Goal: Information Seeking & Learning: Learn about a topic

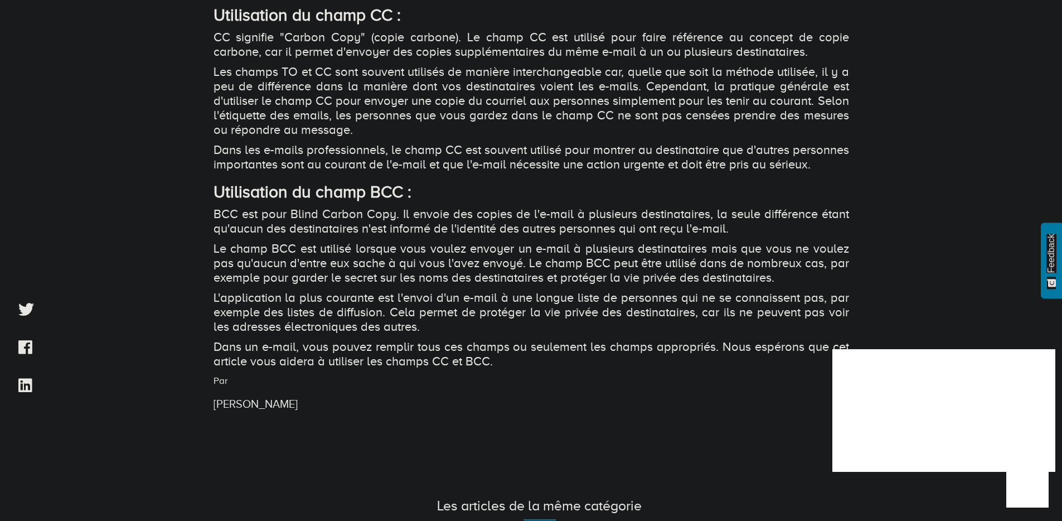
scroll to position [1324, 0]
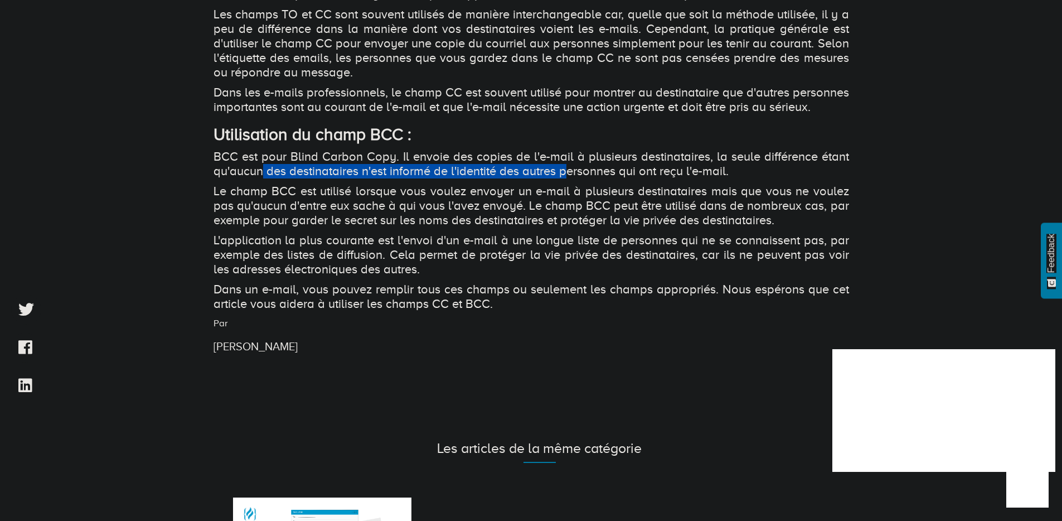
drag, startPoint x: 262, startPoint y: 186, endPoint x: 570, endPoint y: 187, distance: 307.8
click at [570, 178] on p "BCC est pour Blind Carbon Copy. Il envoie des copies de l'e-mail à plusieurs de…" at bounding box center [532, 163] width 636 height 29
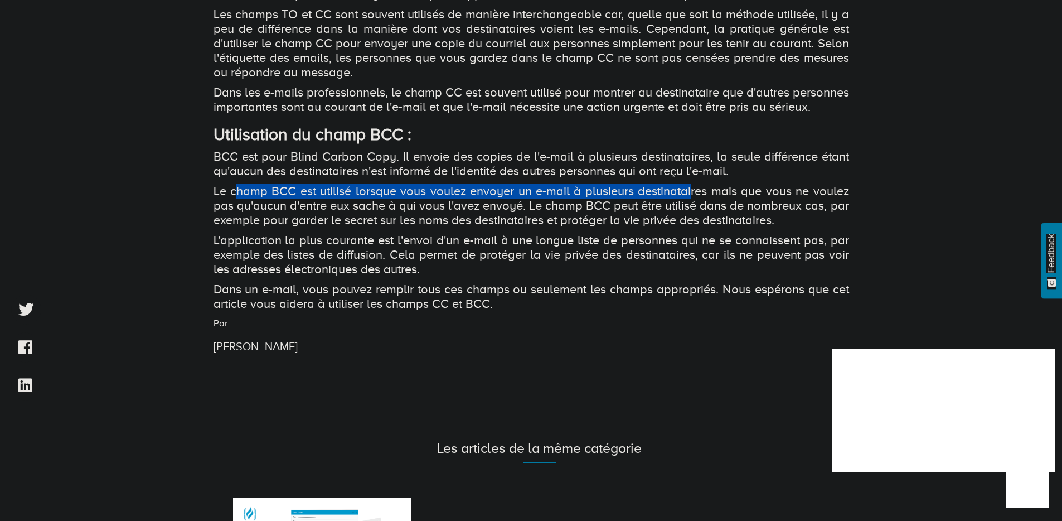
drag, startPoint x: 238, startPoint y: 201, endPoint x: 692, endPoint y: 212, distance: 453.5
click at [692, 212] on p "Le champ BCC est utilisé lorsque vous voulez envoyer un e-mail à plusieurs dest…" at bounding box center [532, 205] width 636 height 43
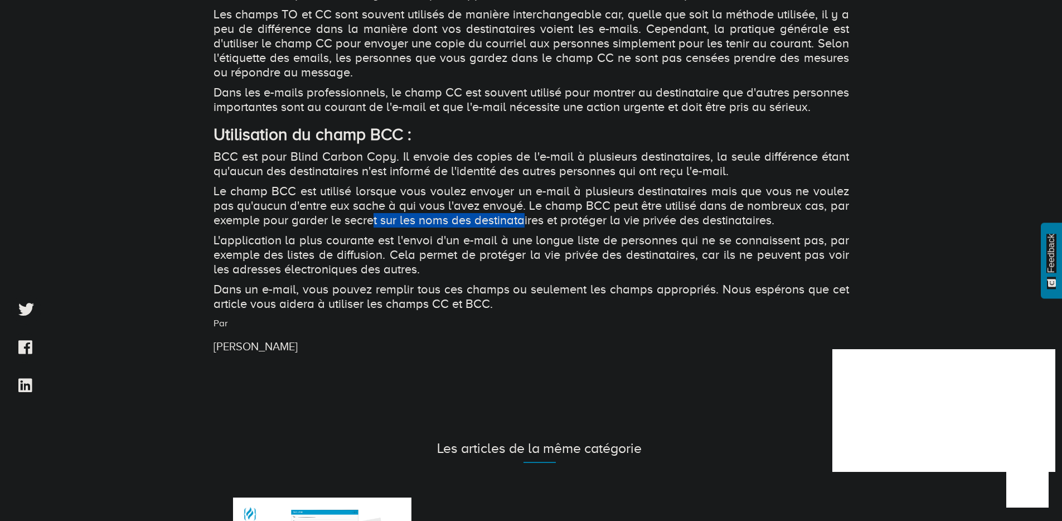
drag, startPoint x: 413, startPoint y: 234, endPoint x: 537, endPoint y: 239, distance: 123.9
click at [528, 228] on p "Le champ BCC est utilisé lorsque vous voulez envoyer un e-mail à plusieurs dest…" at bounding box center [532, 205] width 636 height 43
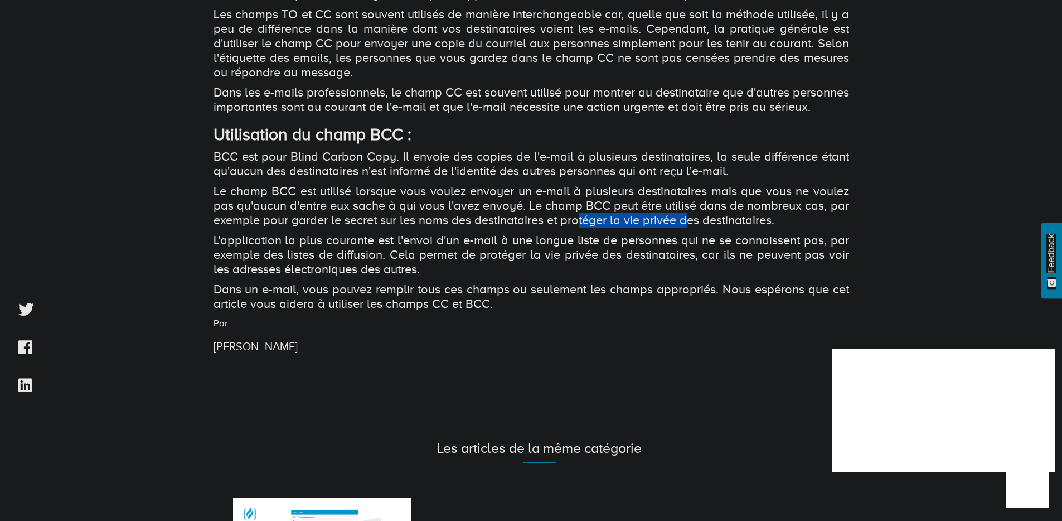
drag, startPoint x: 585, startPoint y: 239, endPoint x: 671, endPoint y: 237, distance: 85.9
click at [689, 228] on p "Le champ BCC est utilisé lorsque vous voulez envoyer un e-mail à plusieurs dest…" at bounding box center [532, 205] width 636 height 43
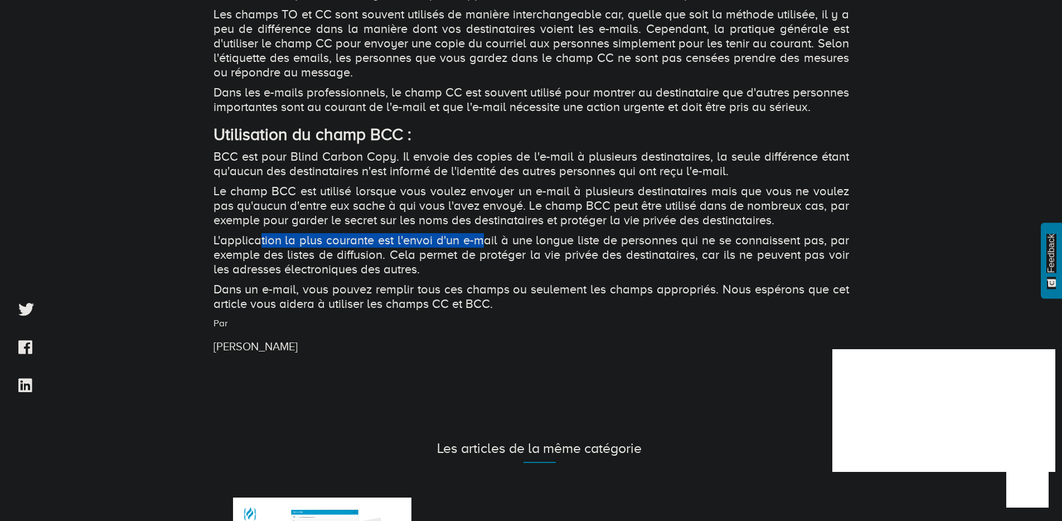
drag, startPoint x: 257, startPoint y: 251, endPoint x: 494, endPoint y: 251, distance: 237.0
click at [485, 252] on p "L'application la plus courante est l'envoi d'un e-mail à une longue liste de pe…" at bounding box center [532, 254] width 636 height 43
drag, startPoint x: 284, startPoint y: 276, endPoint x: 340, endPoint y: 275, distance: 56.3
click at [336, 276] on p "L'application la plus courante est l'envoi d'un e-mail à une longue liste de pe…" at bounding box center [532, 254] width 636 height 43
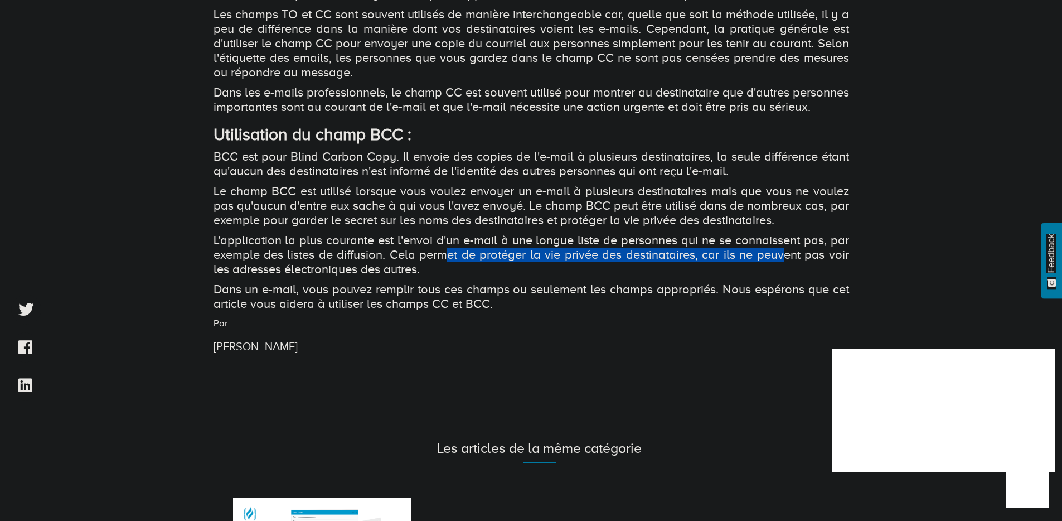
drag, startPoint x: 486, startPoint y: 268, endPoint x: 787, endPoint y: 273, distance: 301.7
click at [788, 273] on p "L'application la plus courante est l'envoi d'un e-mail à une longue liste de pe…" at bounding box center [532, 254] width 636 height 43
